Goal: Check status: Check status

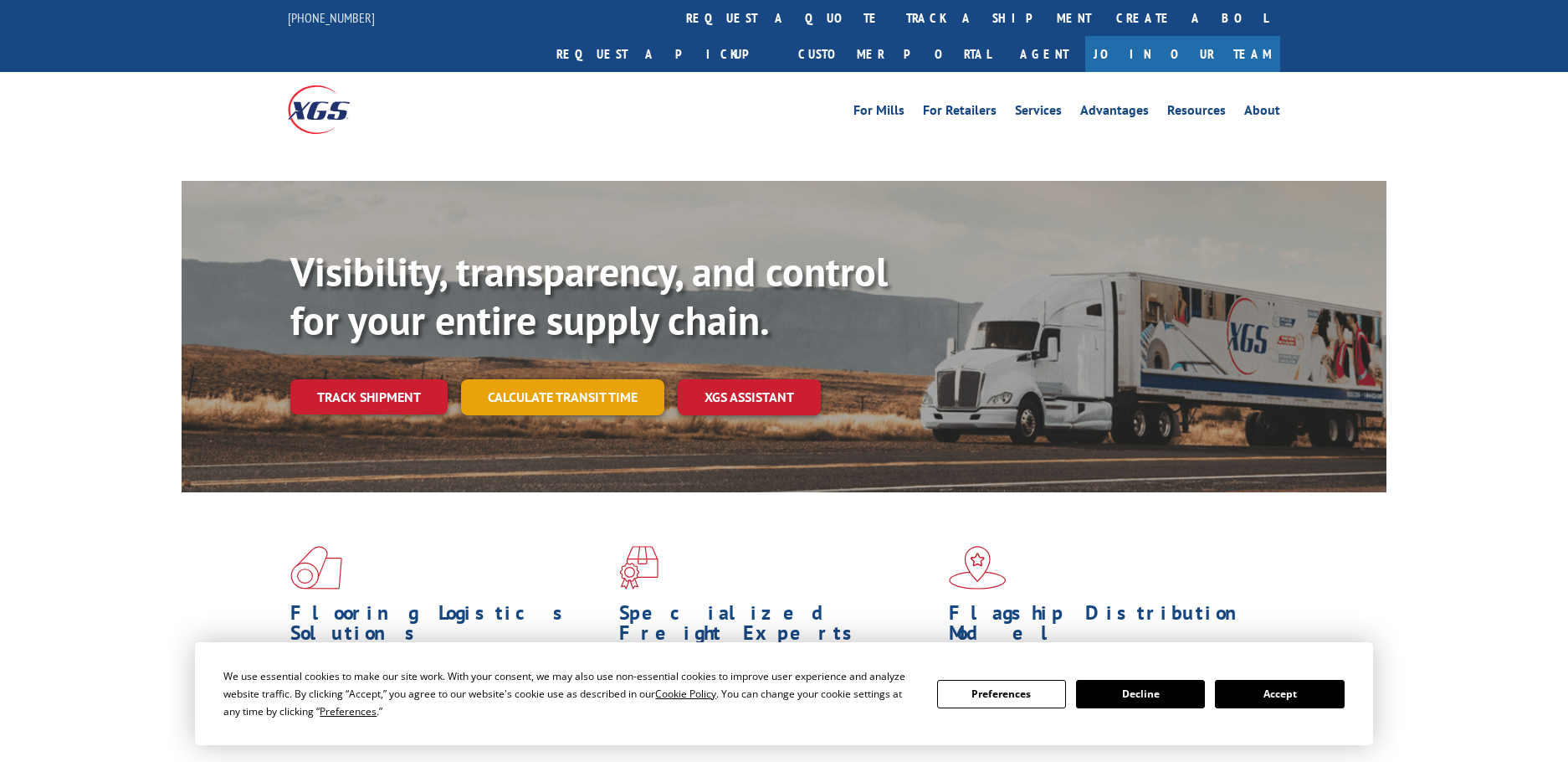
click at [590, 358] on div "Visibility, transparency, and control for your entire supply chain. Track shipm…" at bounding box center [837, 364] width 1095 height 234
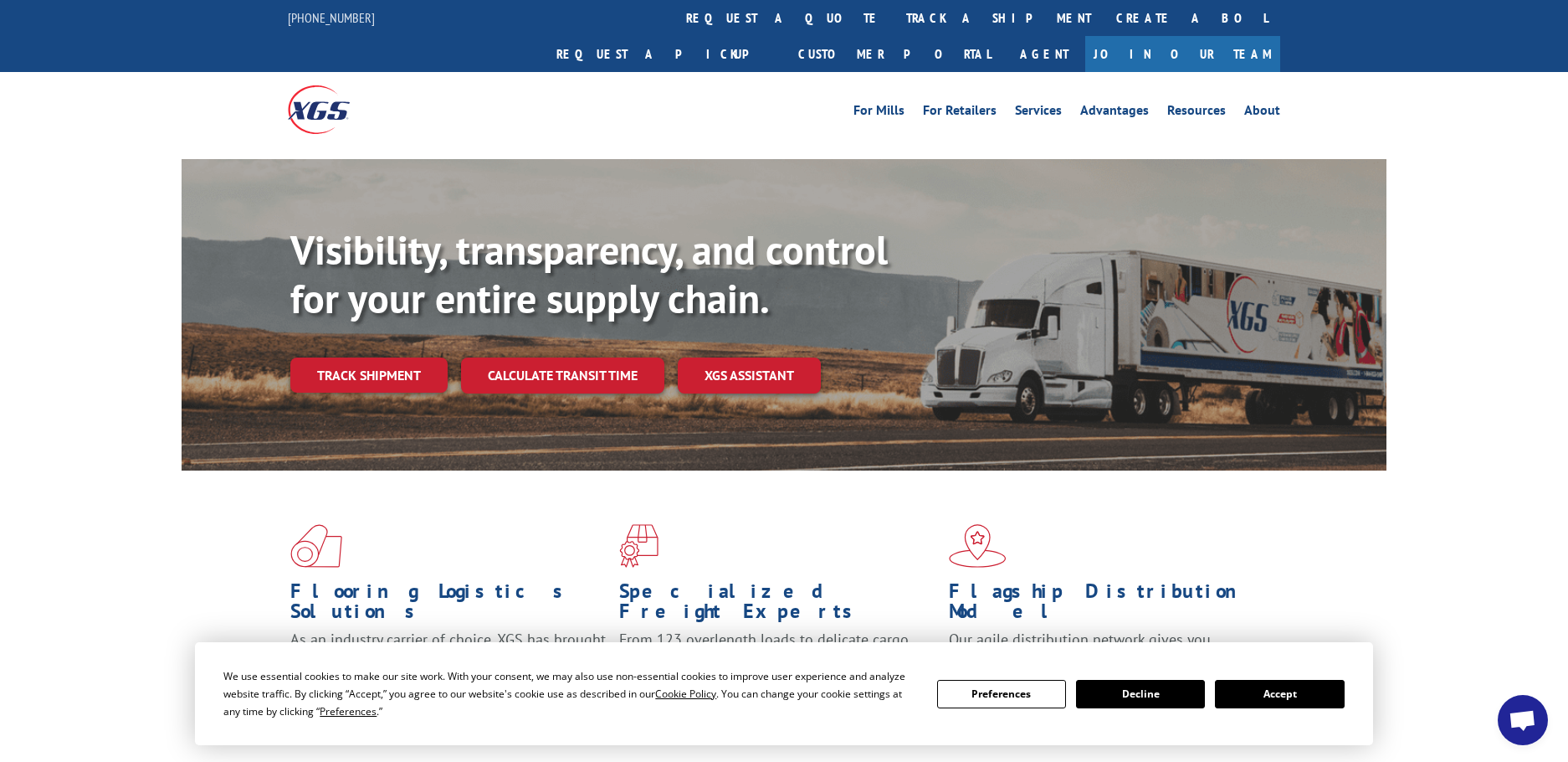
click at [1260, 686] on button "Accept" at bounding box center [1279, 693] width 129 height 28
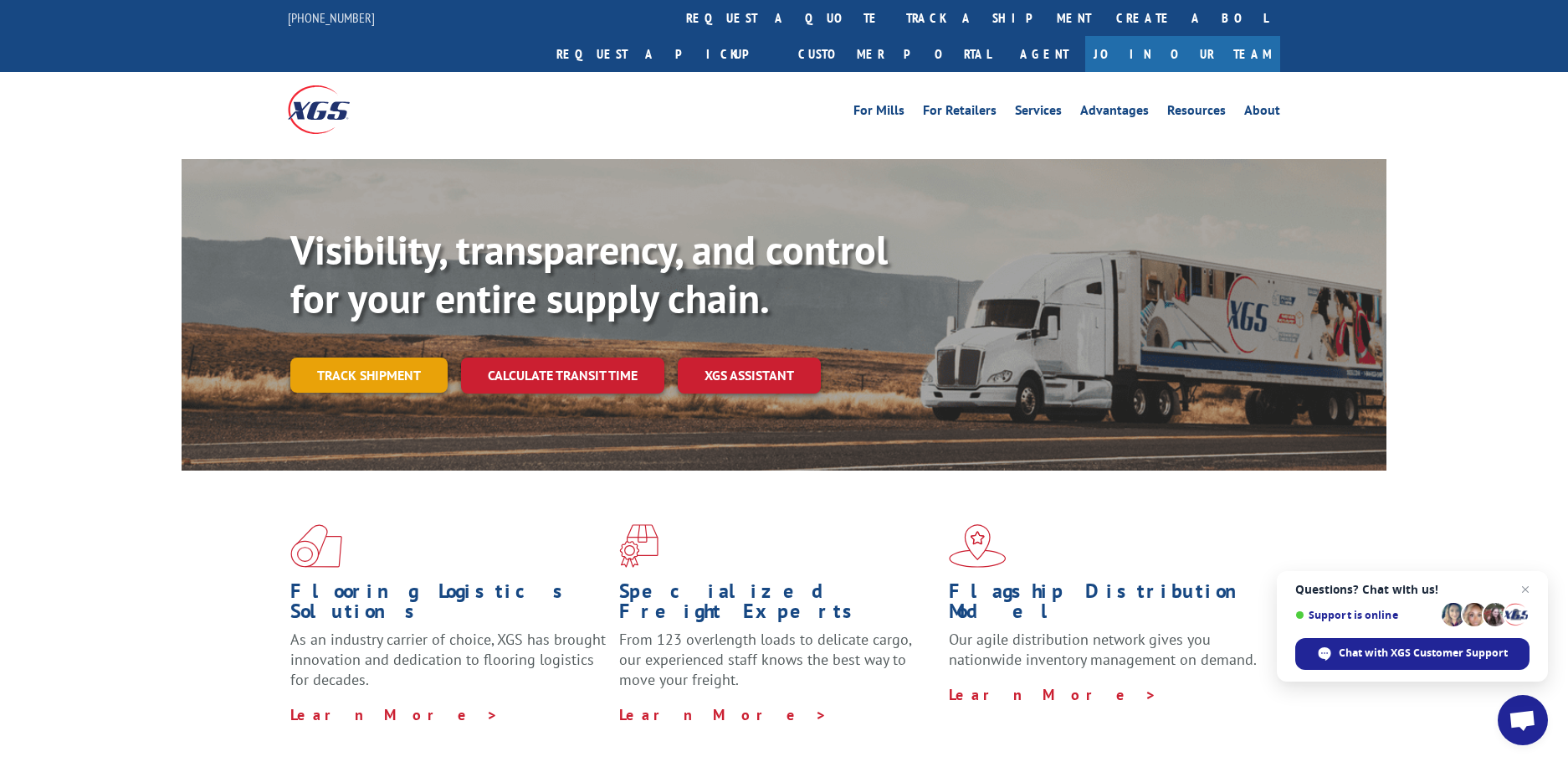
click at [330, 357] on link "Track shipment" at bounding box center [369, 375] width 157 height 35
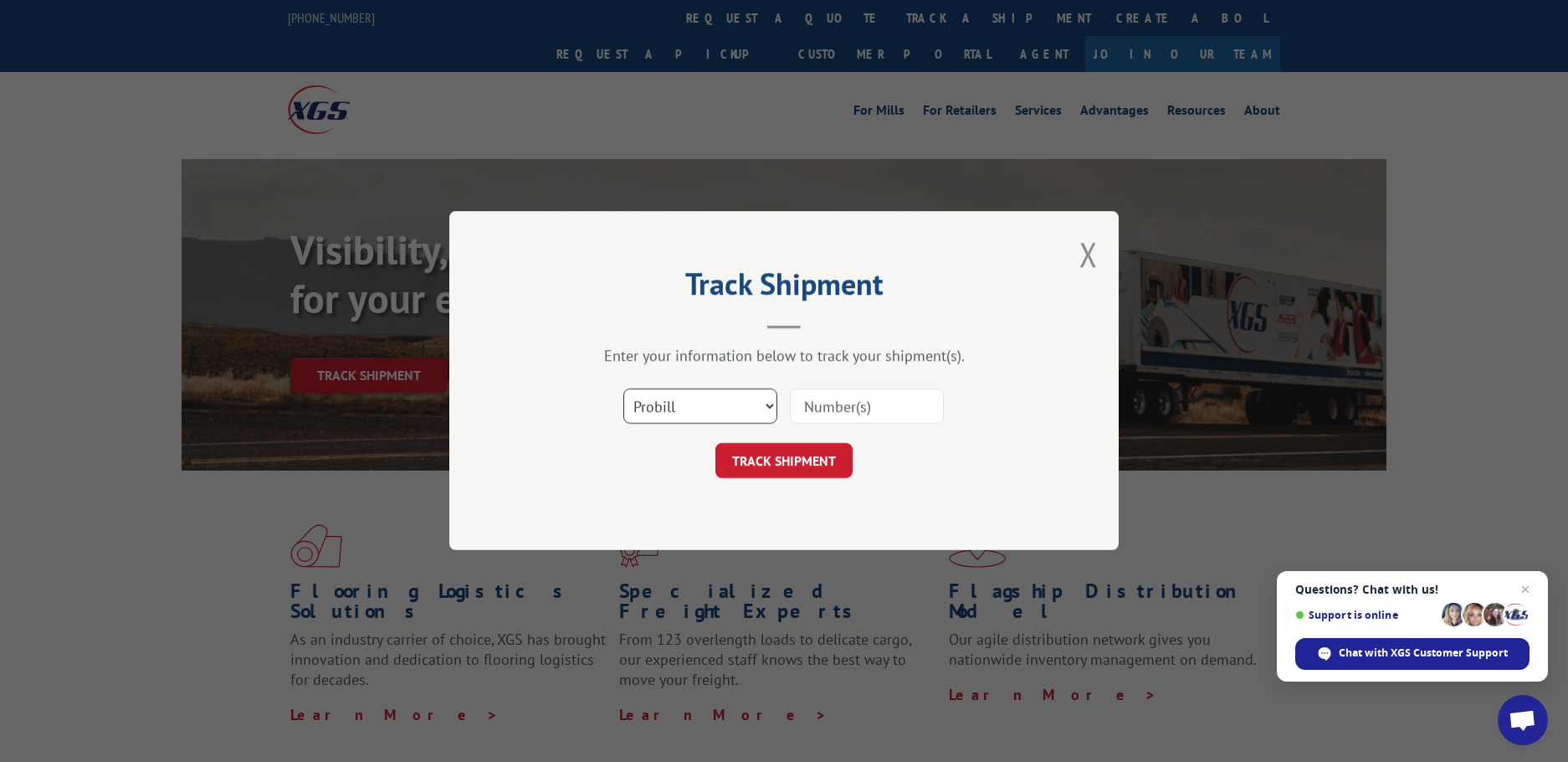
click at [734, 411] on select "Select category... Probill BOL PO" at bounding box center [700, 407] width 154 height 35
select select "po"
click at [623, 389] on select "Select category... Probill BOL PO" at bounding box center [700, 407] width 154 height 35
click at [833, 403] on input at bounding box center [866, 407] width 154 height 35
paste input "10532916"
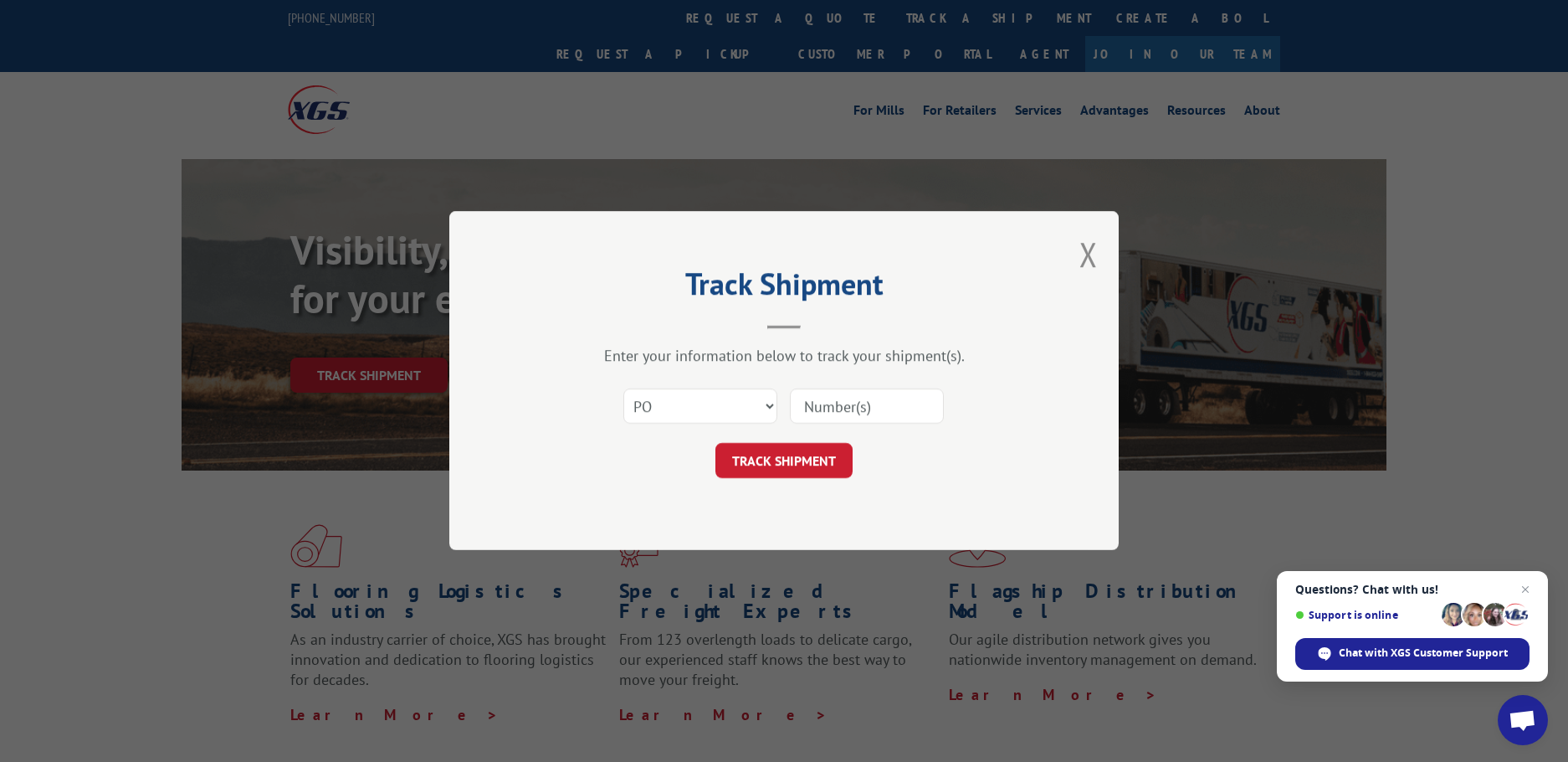
type input "10532916"
click button "TRACK SHIPMENT" at bounding box center [783, 461] width 137 height 35
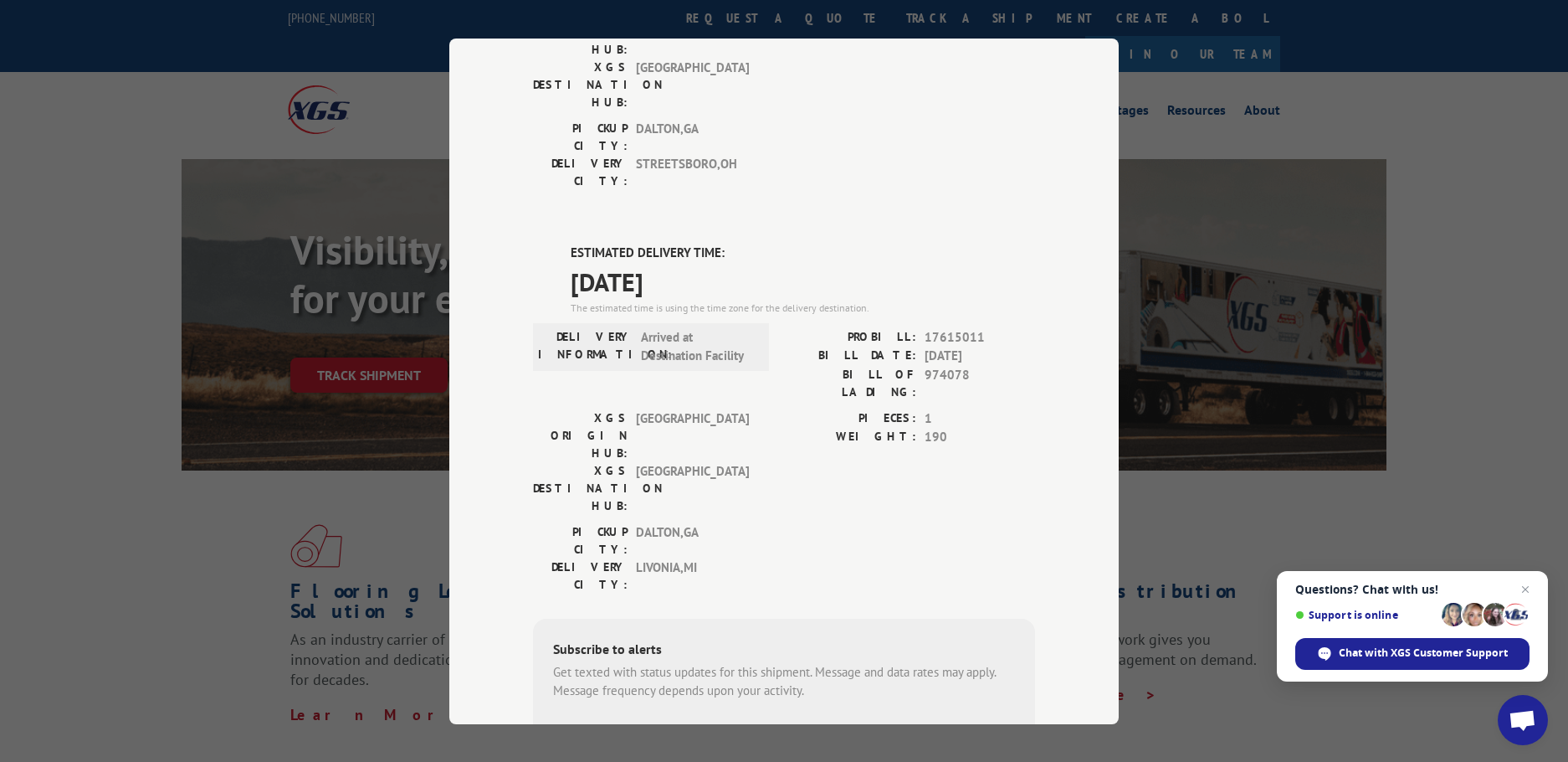
scroll to position [342, 0]
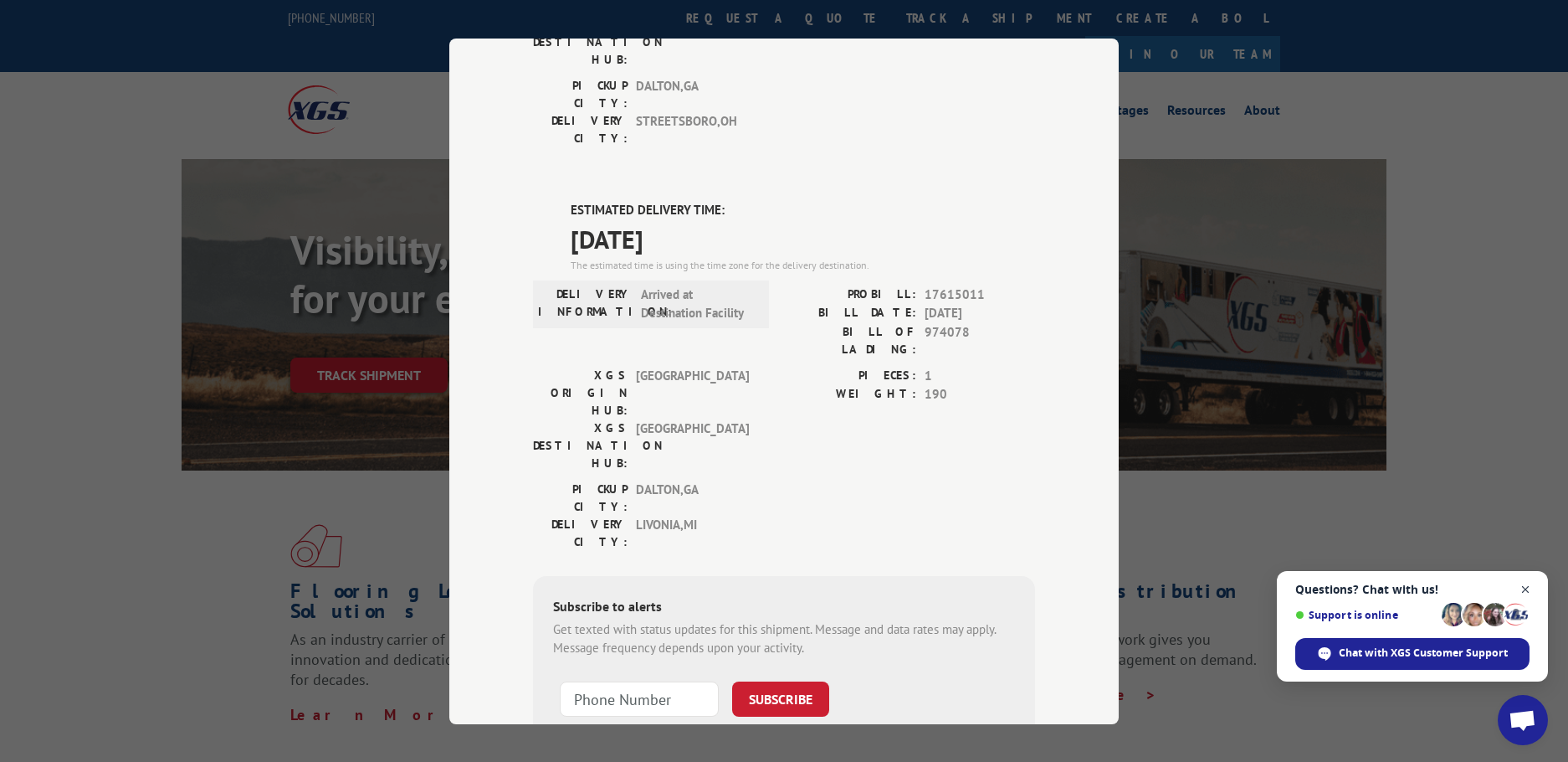
click at [1521, 586] on span "Close chat" at bounding box center [1525, 590] width 21 height 21
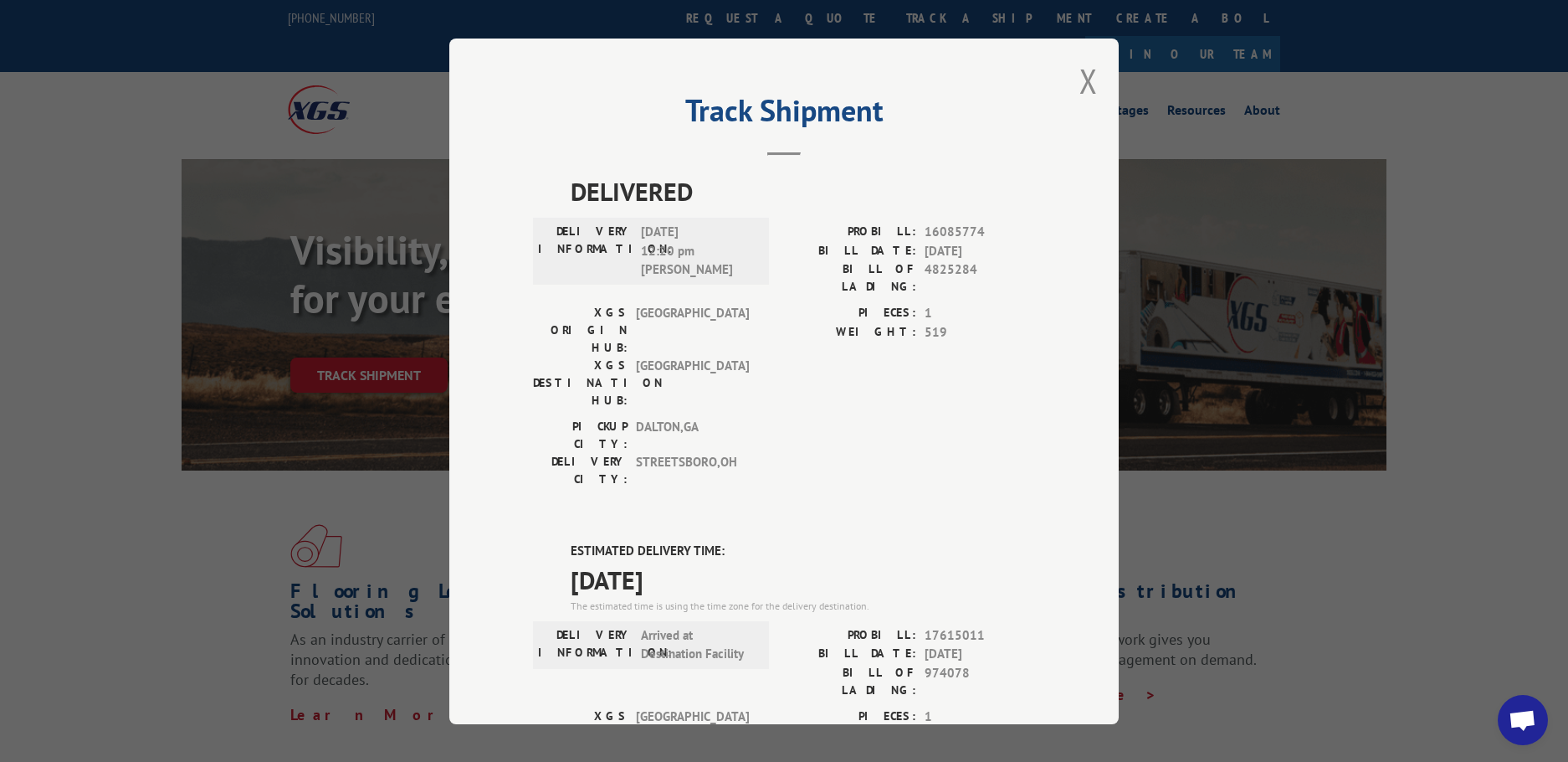
scroll to position [0, 0]
click at [1086, 85] on button "Close modal" at bounding box center [1088, 82] width 18 height 45
